Goal: Obtain resource: Download file/media

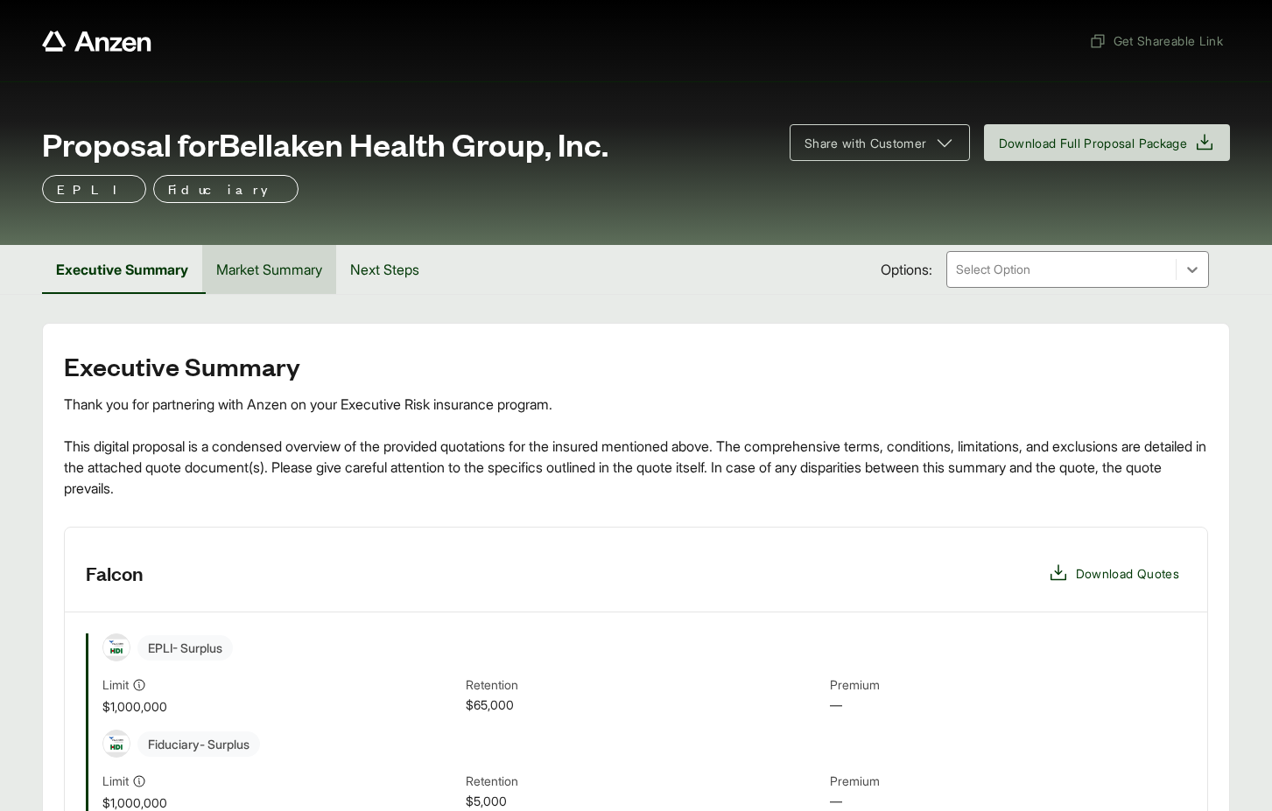
click at [270, 269] on button "Market Summary" at bounding box center [269, 269] width 134 height 49
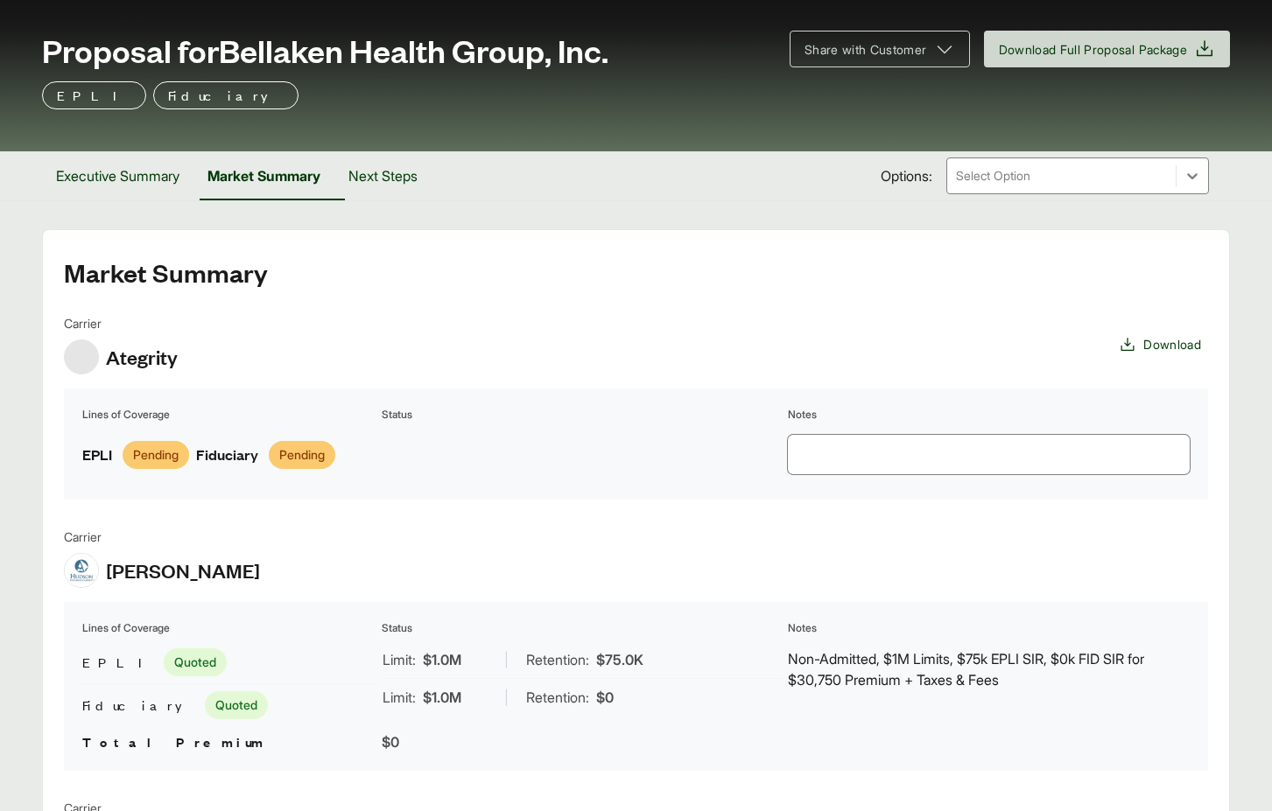
scroll to position [473, 0]
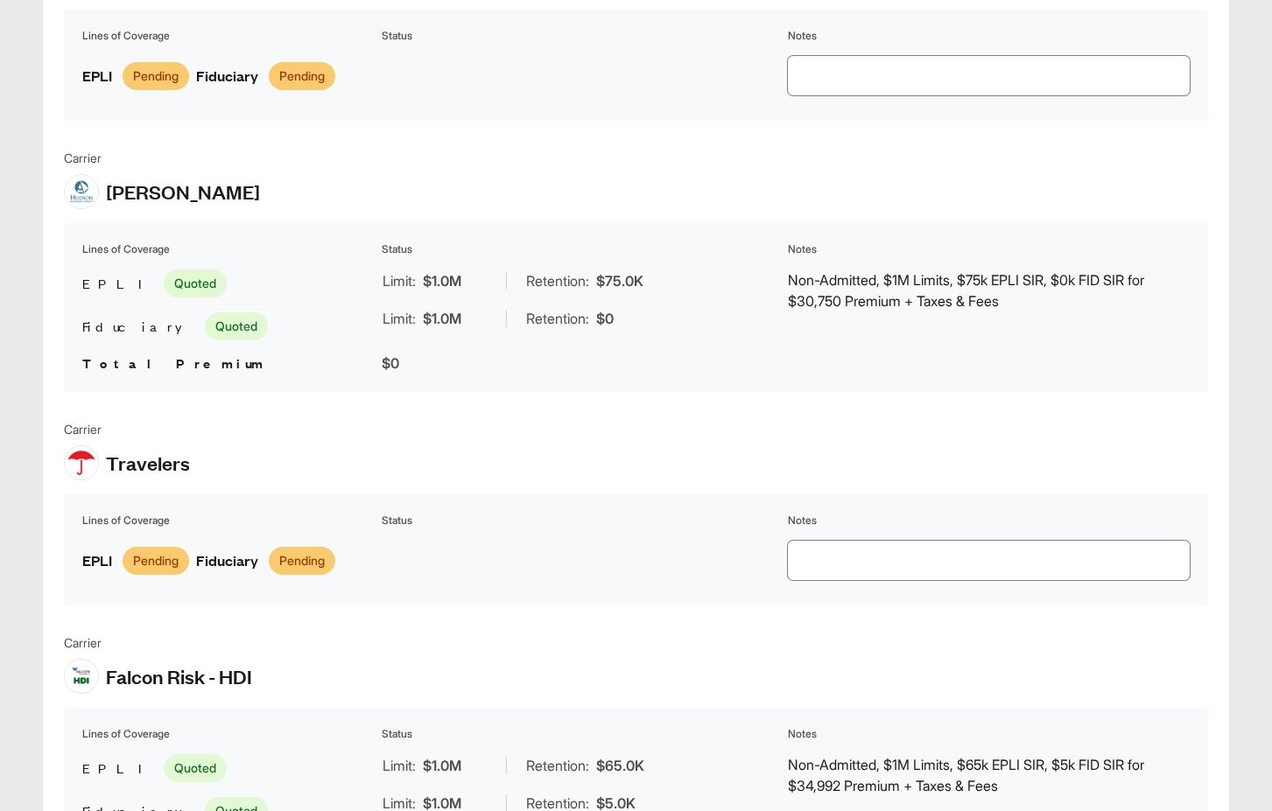
click at [164, 284] on span "Quoted" at bounding box center [195, 284] width 63 height 28
click at [205, 320] on span "Quoted" at bounding box center [236, 327] width 63 height 28
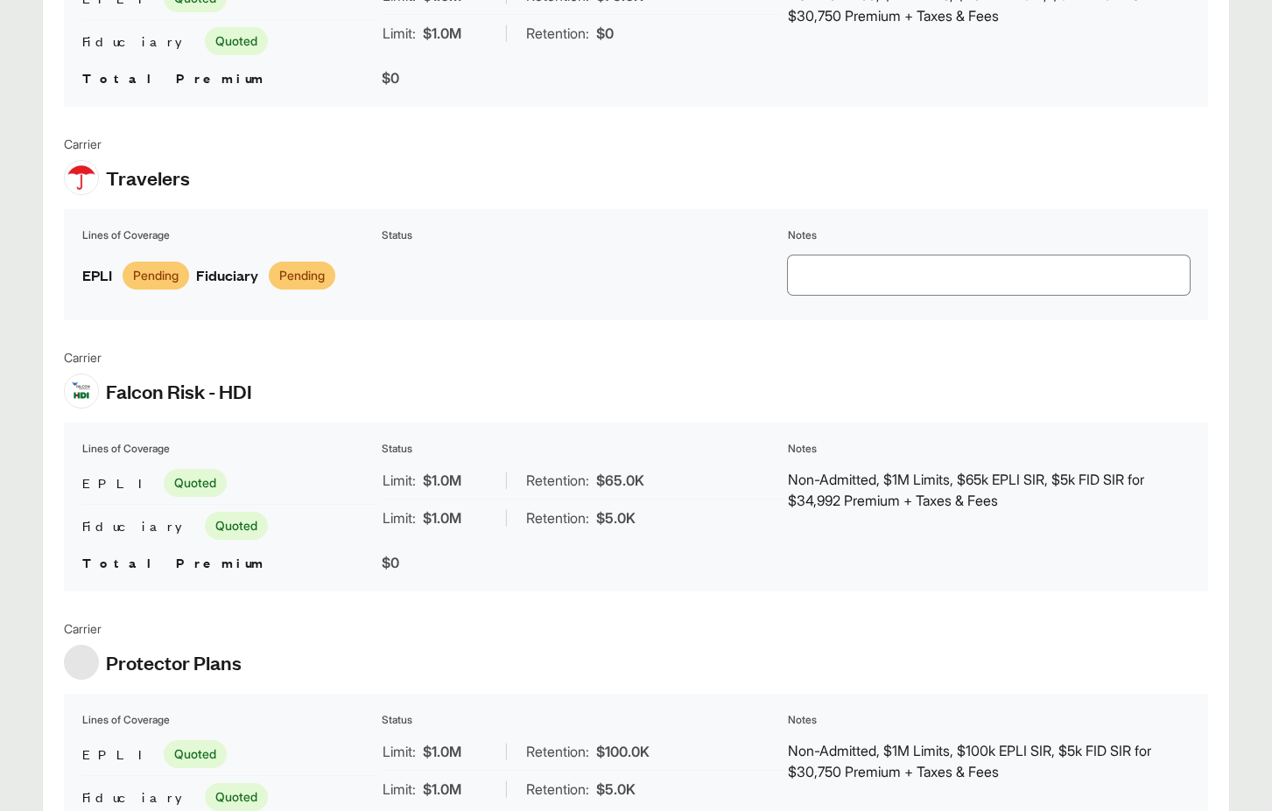
scroll to position [852, 0]
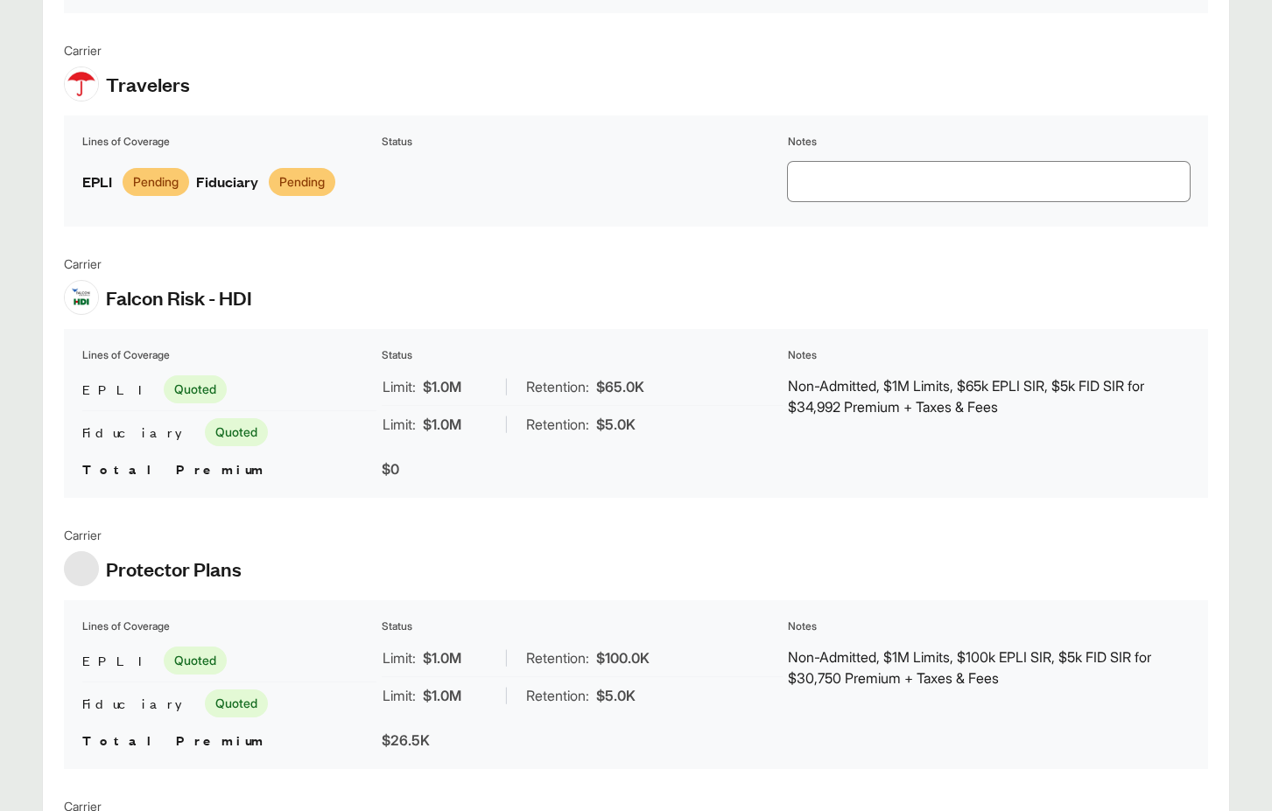
click at [164, 381] on span "Quoted" at bounding box center [195, 390] width 63 height 28
drag, startPoint x: 167, startPoint y: 425, endPoint x: 158, endPoint y: 458, distance: 33.6
click at [205, 426] on span "Quoted" at bounding box center [236, 432] width 63 height 28
click at [158, 463] on span "Total Premium" at bounding box center [174, 469] width 184 height 18
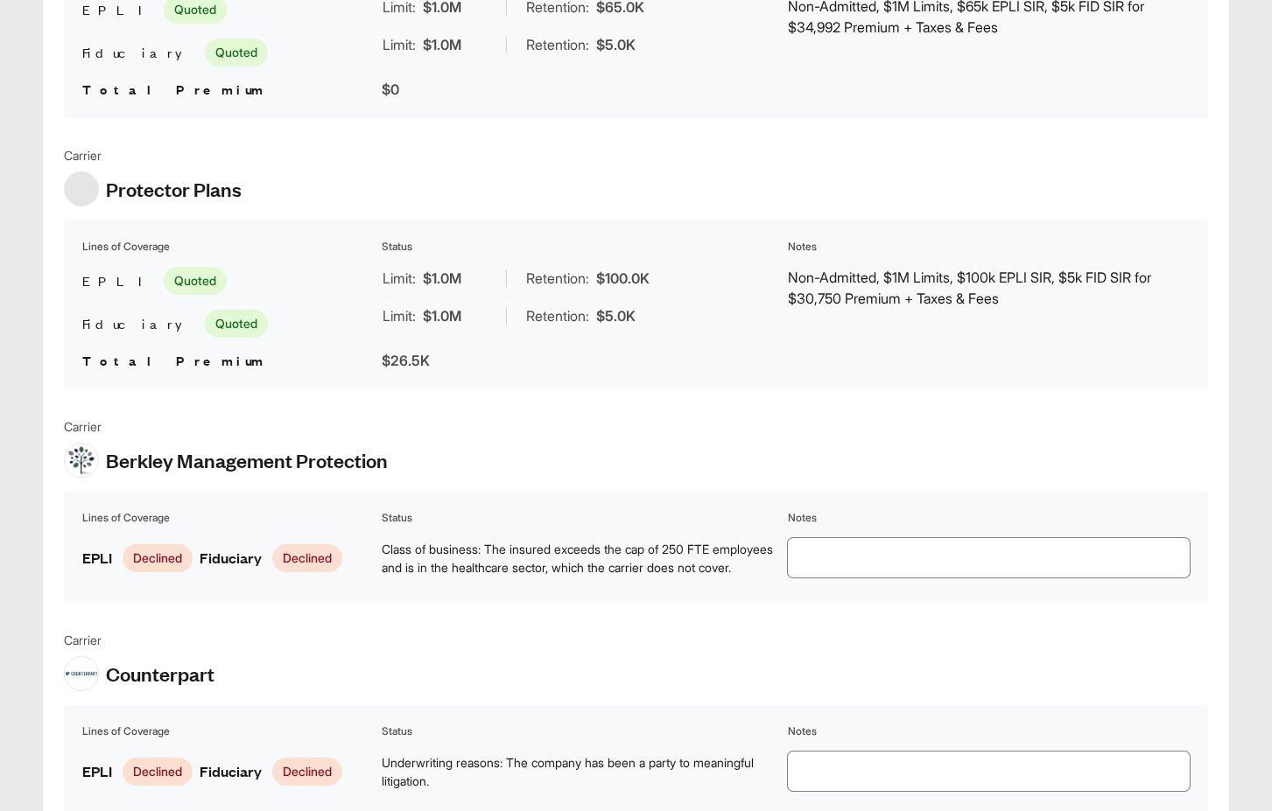
scroll to position [0, 0]
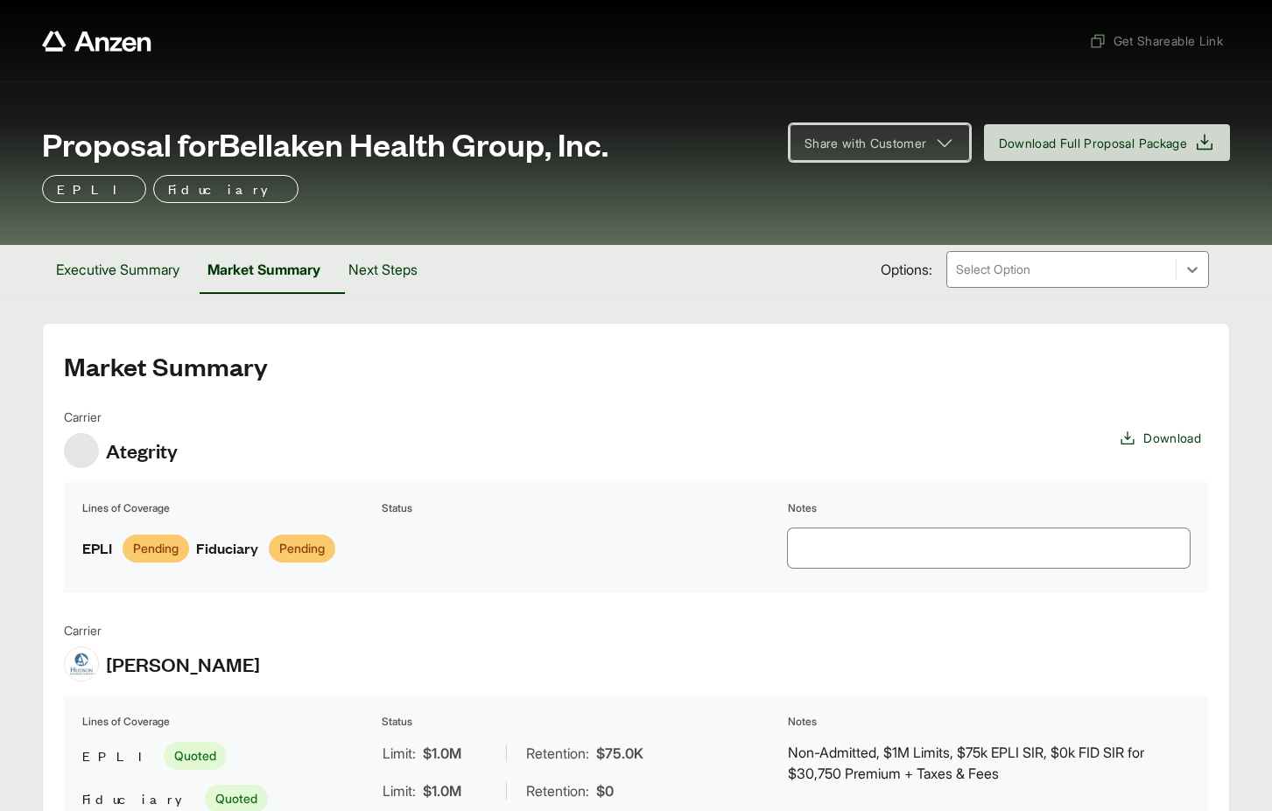
click at [934, 136] on icon at bounding box center [944, 142] width 21 height 21
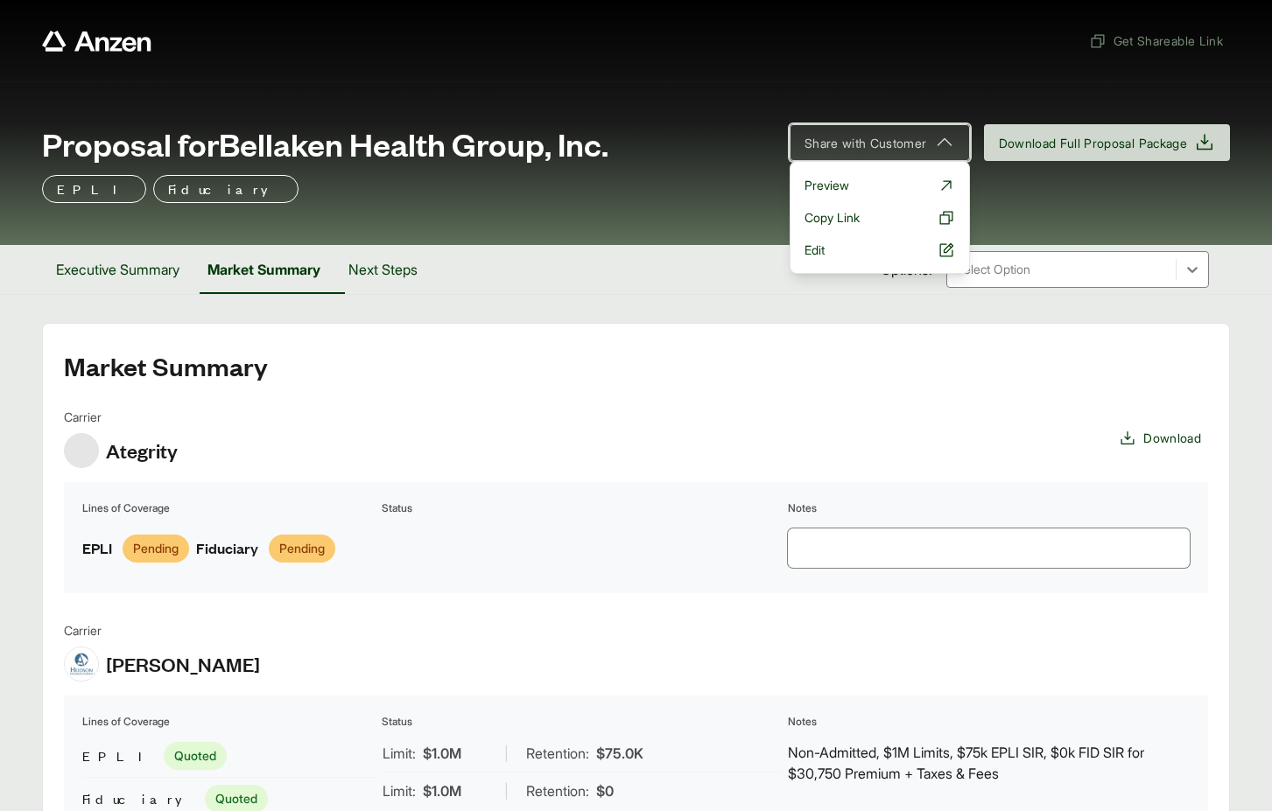
click at [934, 136] on icon at bounding box center [944, 142] width 21 height 21
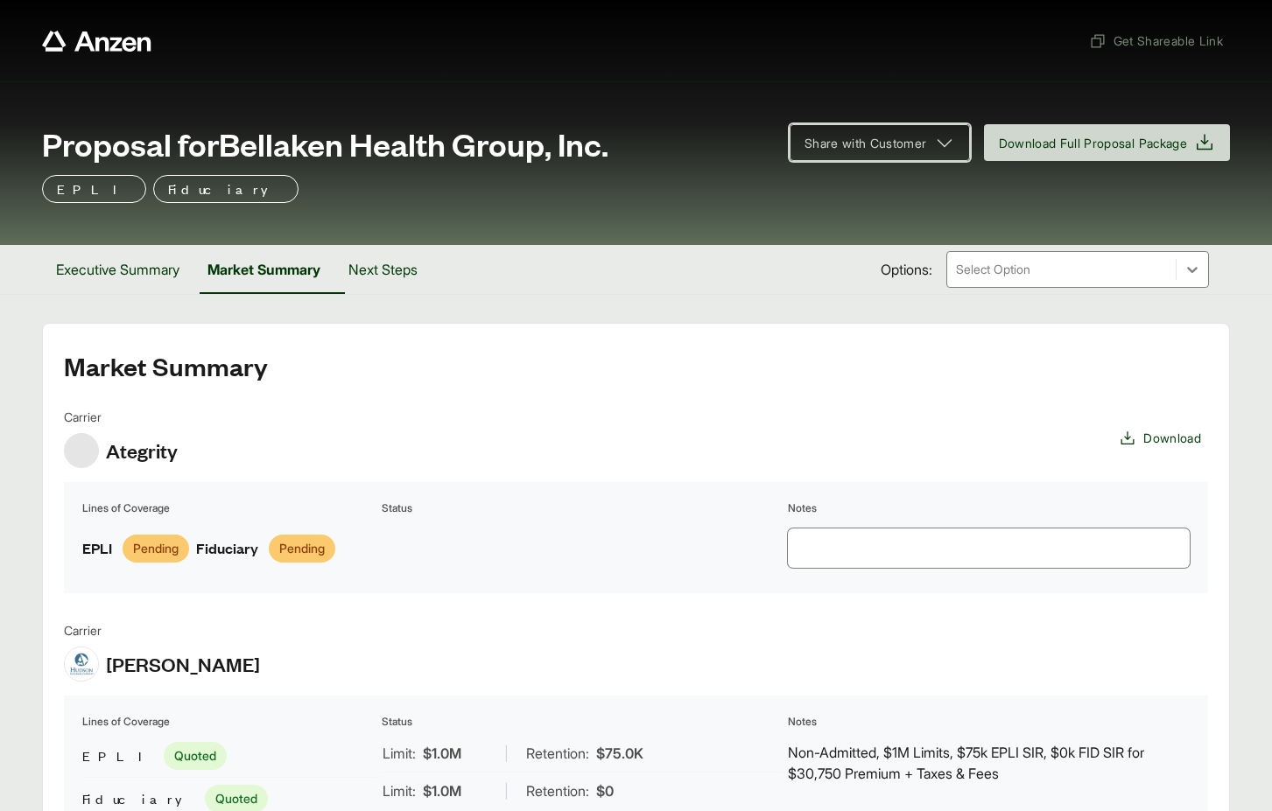
scroll to position [379, 0]
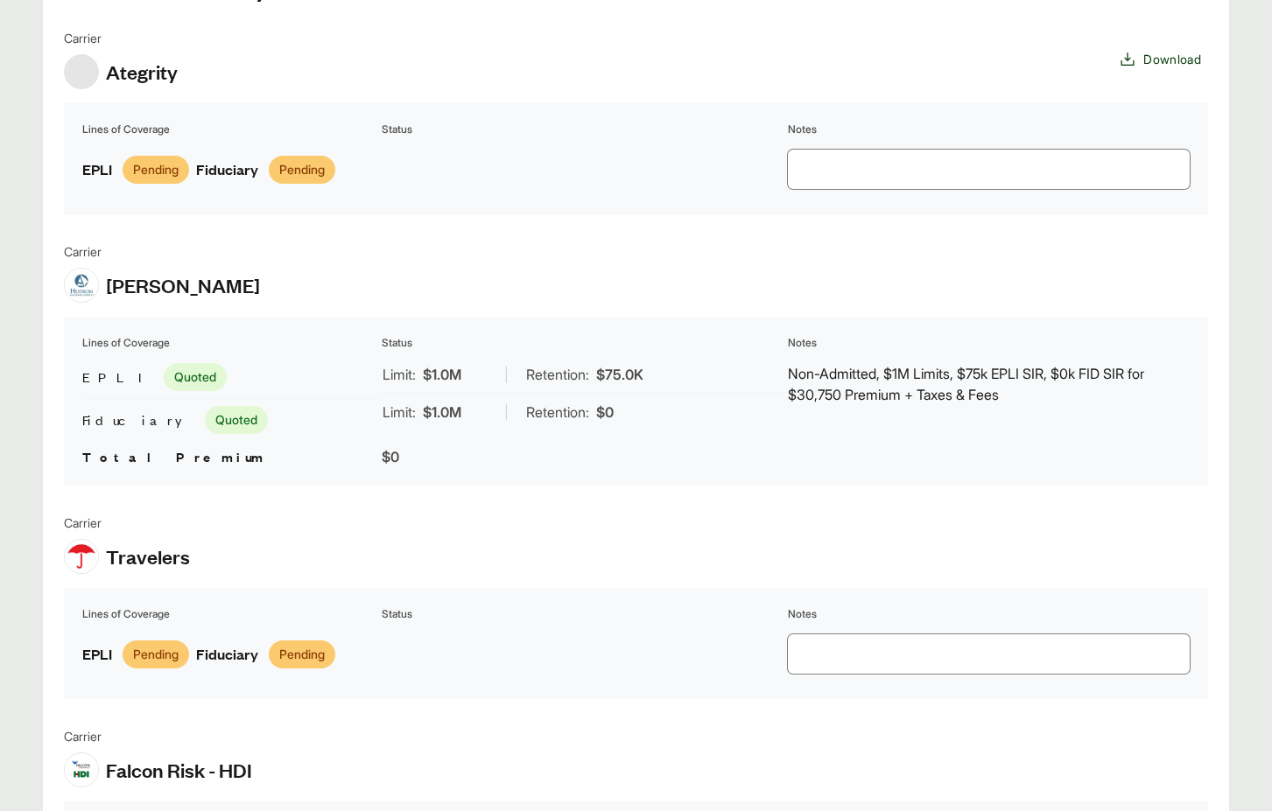
click at [205, 421] on span "Quoted" at bounding box center [236, 420] width 63 height 28
click at [164, 378] on span "Quoted" at bounding box center [195, 377] width 63 height 28
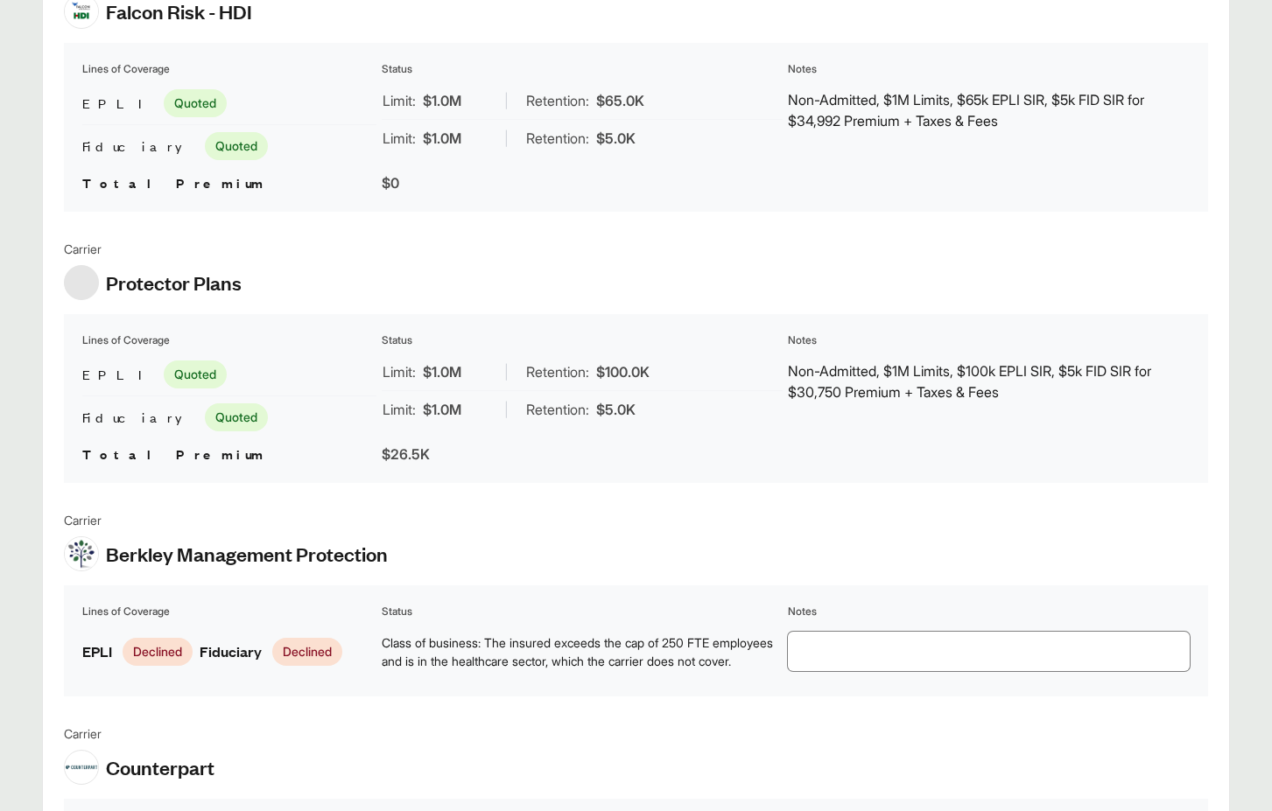
scroll to position [0, 0]
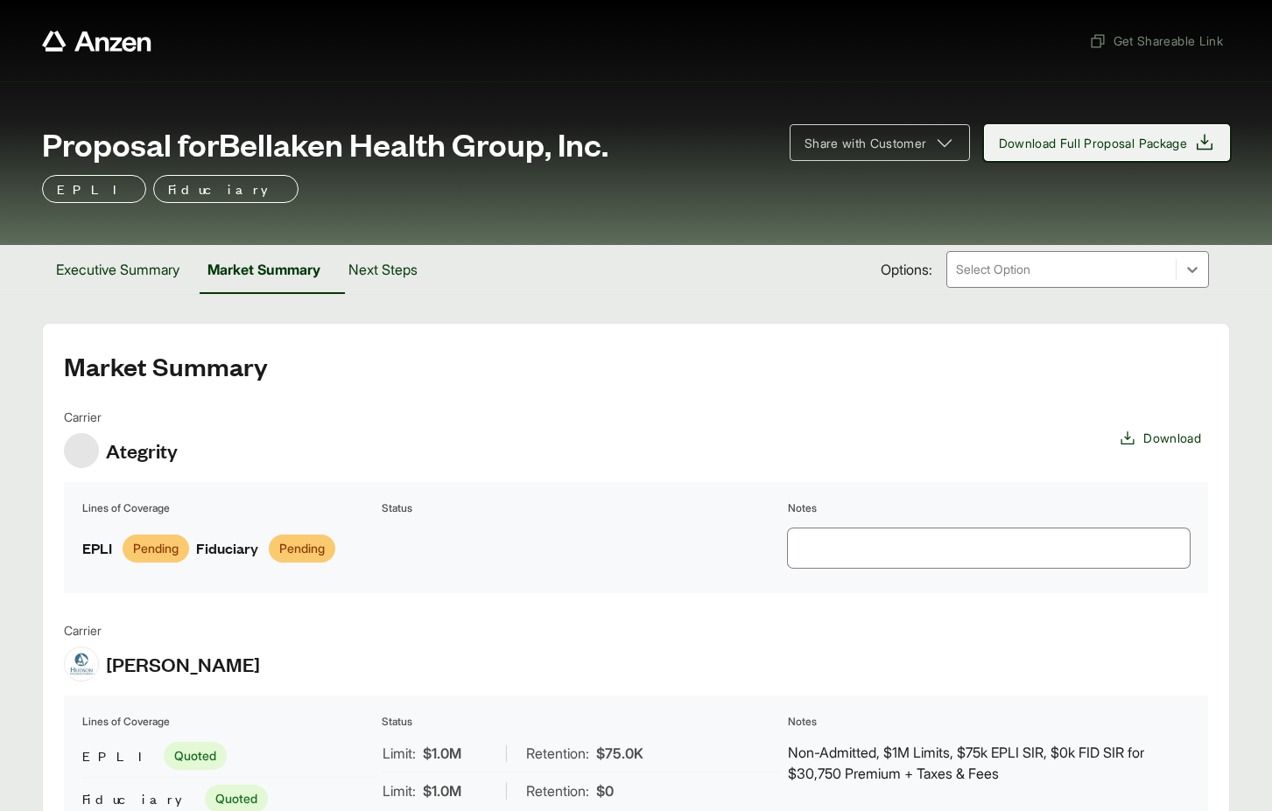
click at [1088, 141] on span "Download Full Proposal Package" at bounding box center [1093, 143] width 189 height 18
